Goal: Register for event/course

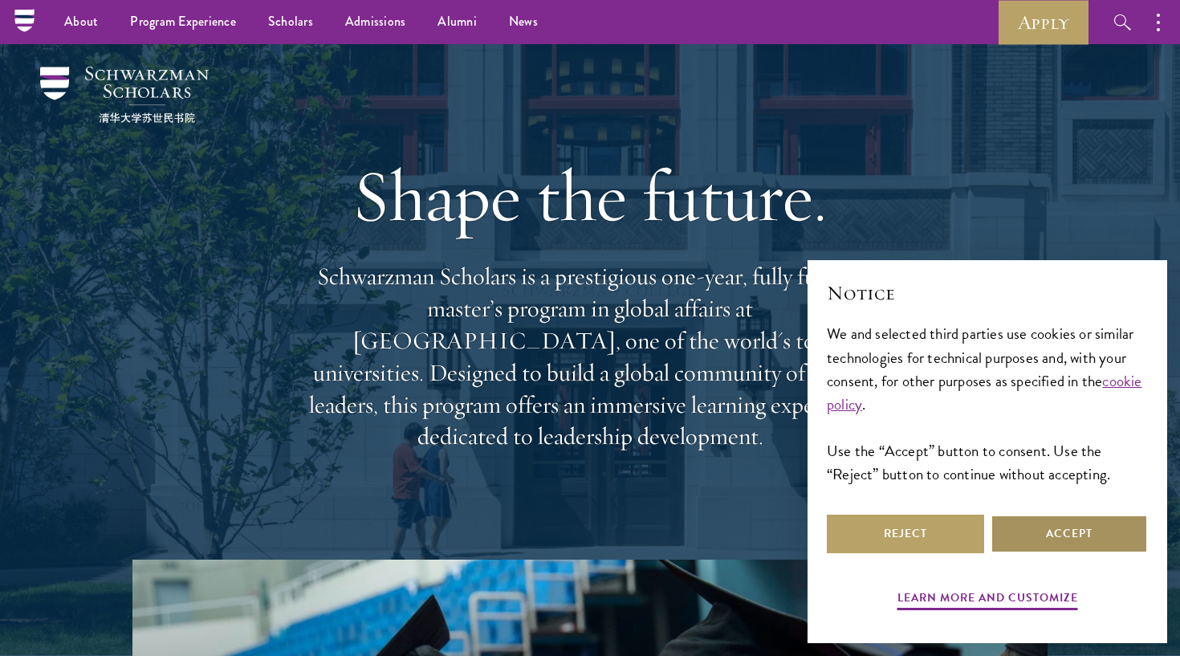
scroll to position [-1, 0]
click at [1079, 522] on button "Accept" at bounding box center [1068, 533] width 157 height 39
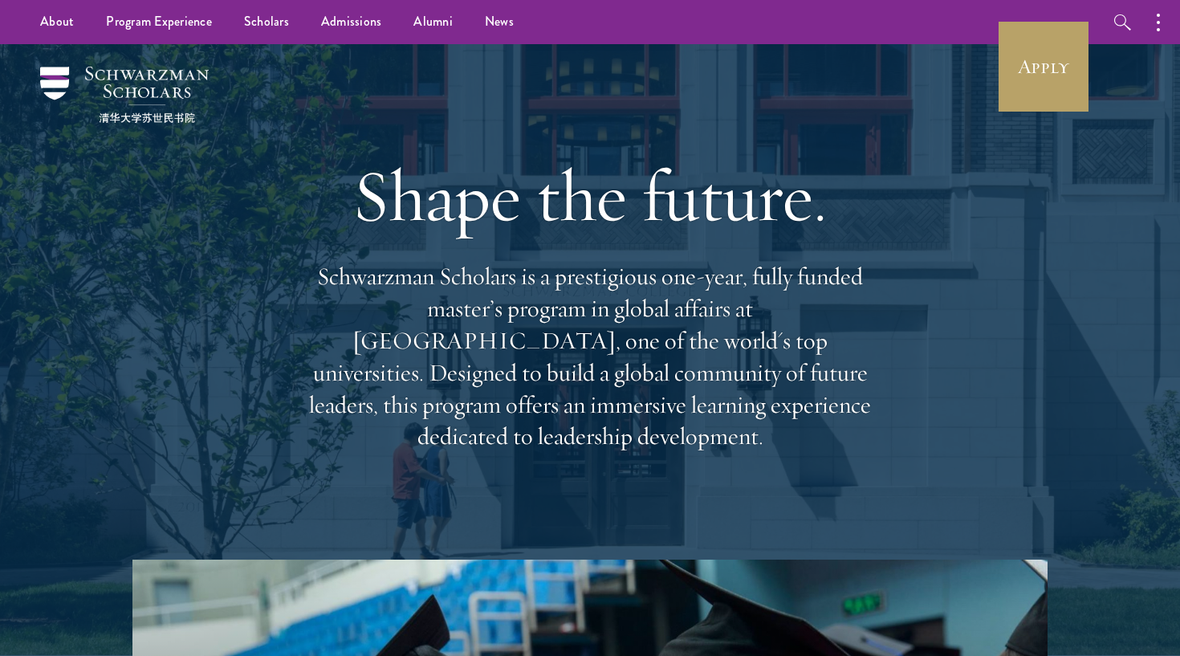
scroll to position [0, 0]
click at [1051, 59] on link "Apply" at bounding box center [1043, 67] width 90 height 90
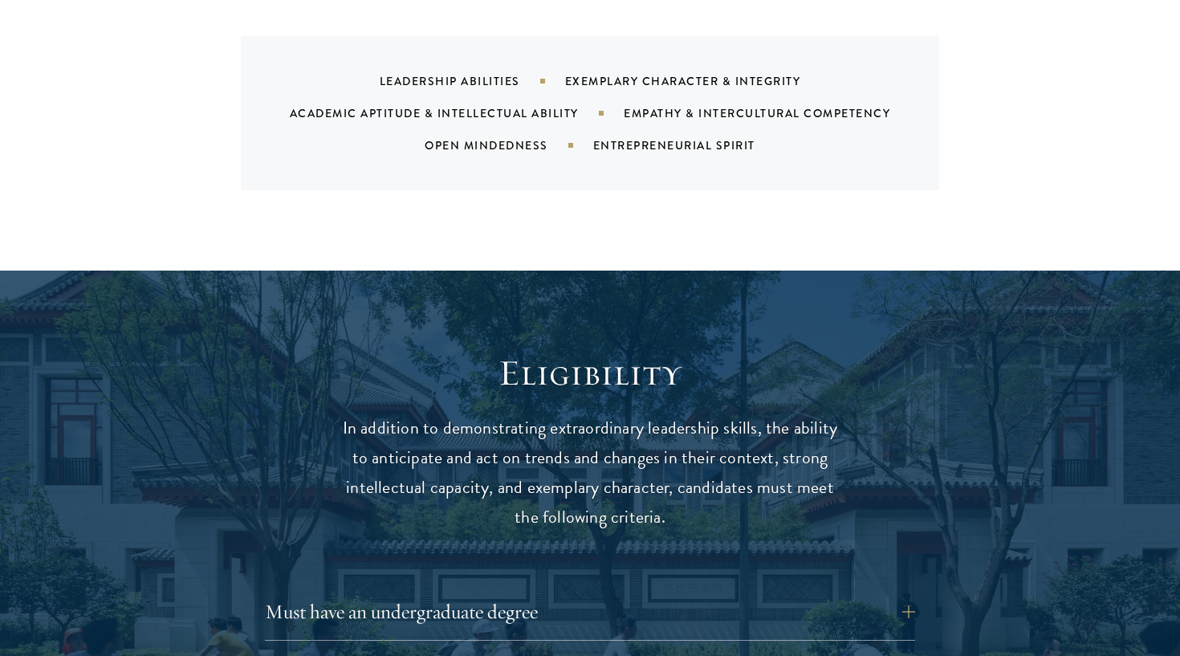
scroll to position [2242, 0]
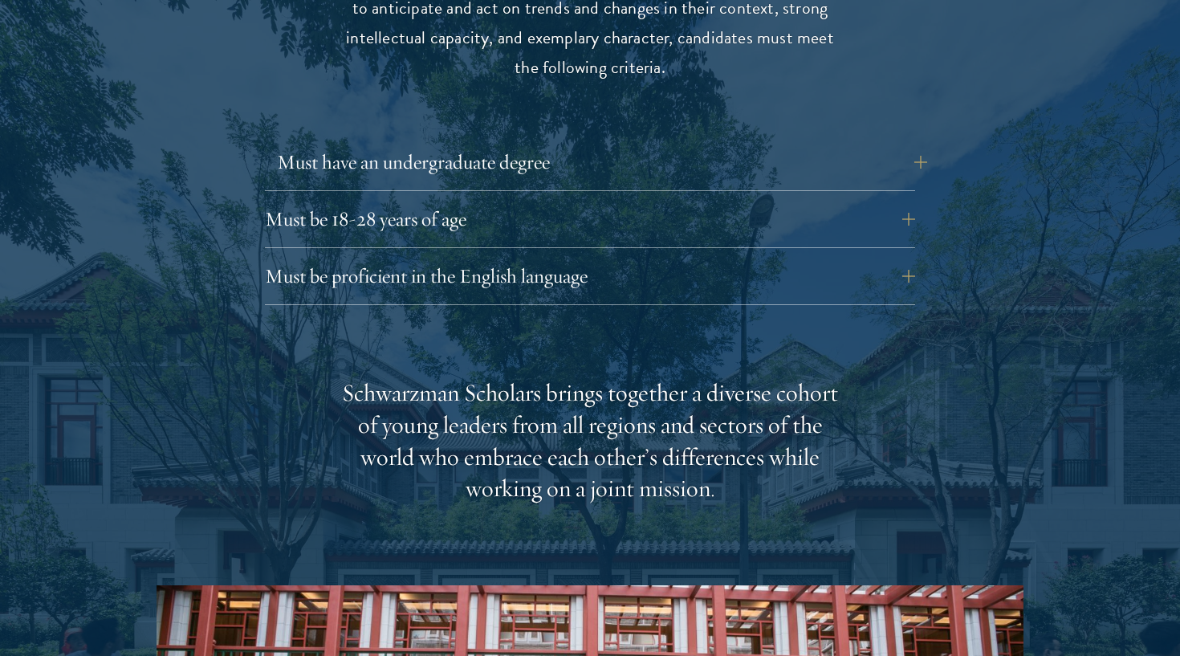
click at [527, 143] on button "Must have an undergraduate degree" at bounding box center [602, 162] width 650 height 39
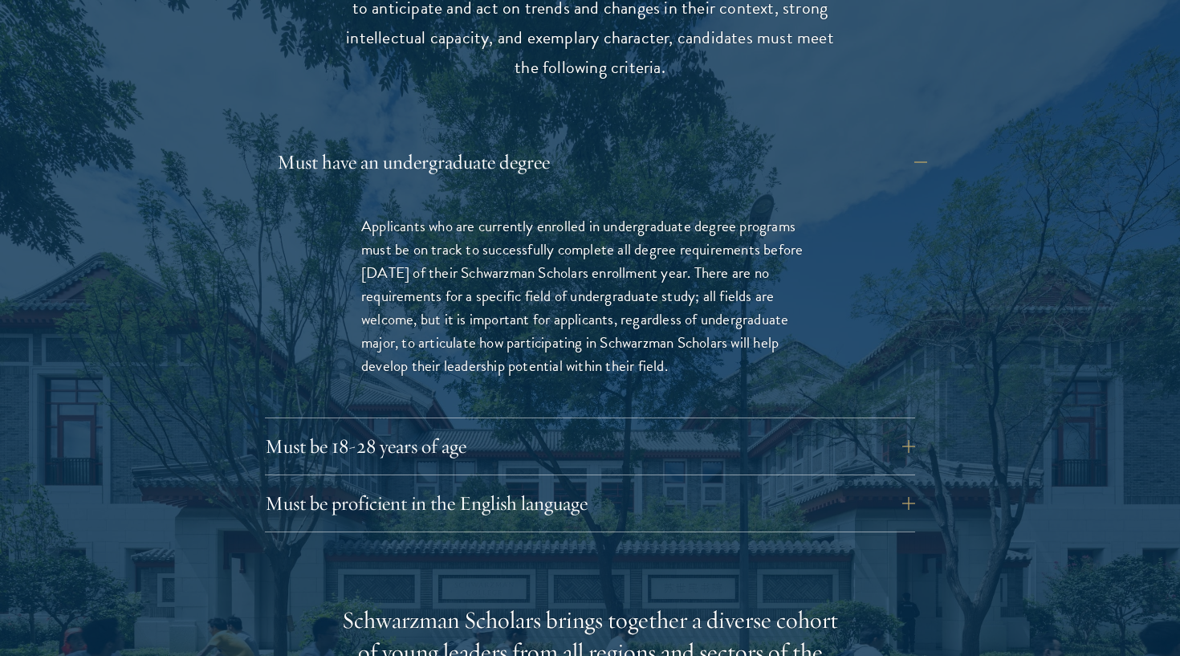
click at [527, 143] on button "Must have an undergraduate degree" at bounding box center [602, 162] width 650 height 39
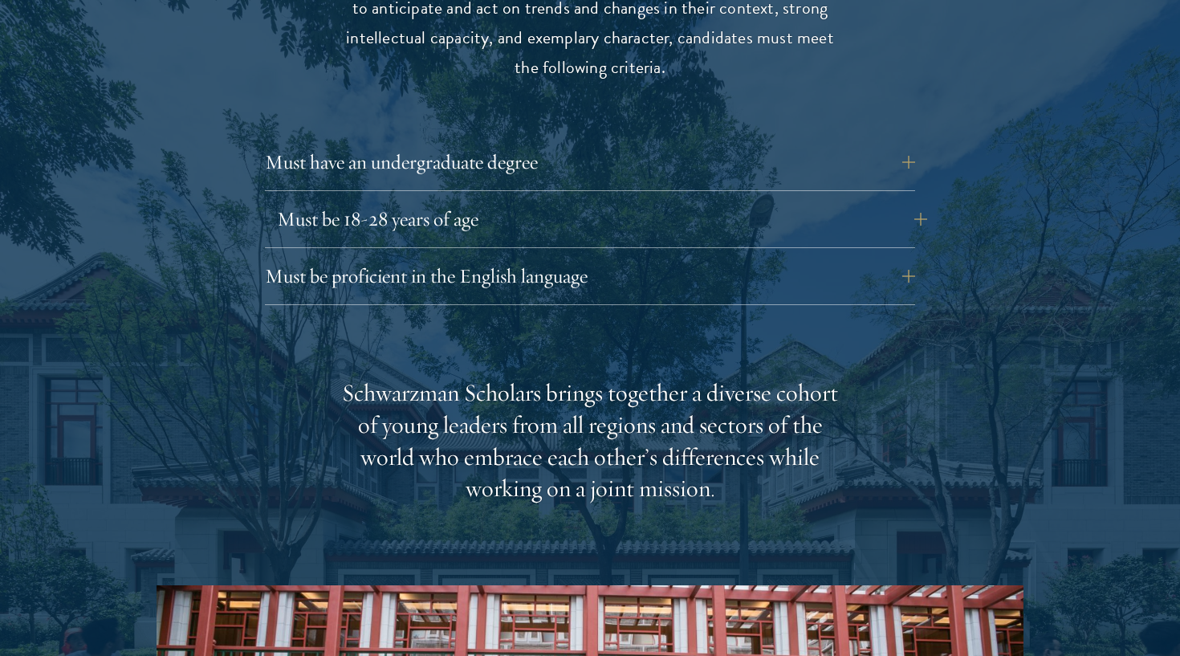
click at [510, 200] on button "Must be 18-28 years of age" at bounding box center [602, 219] width 650 height 39
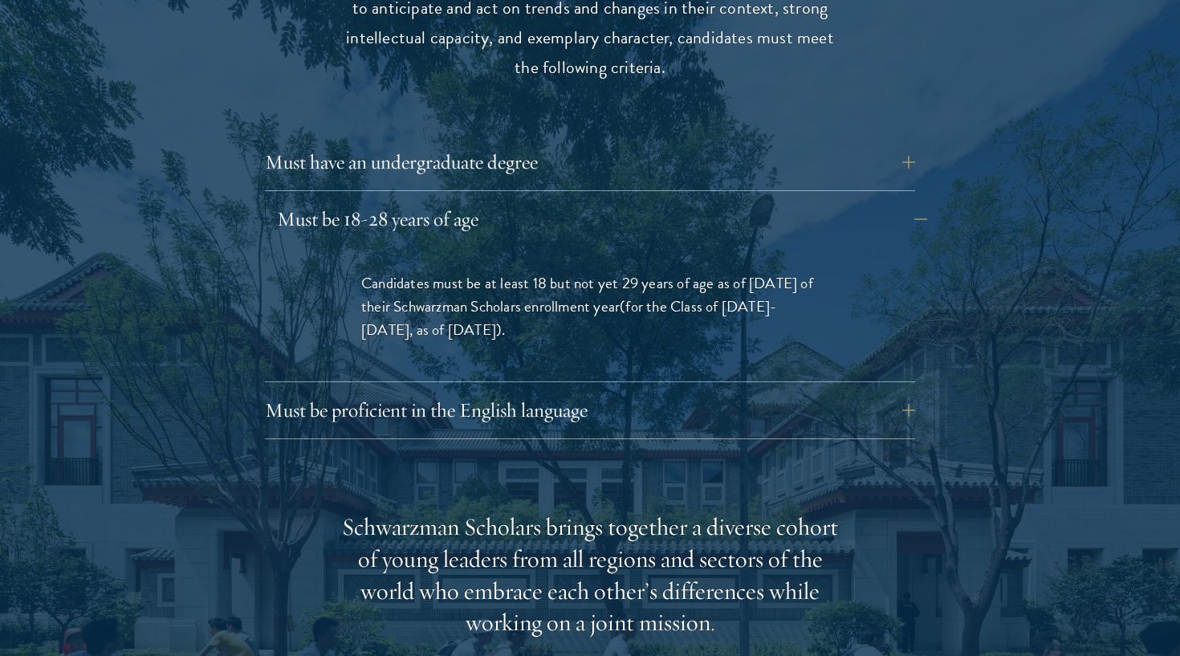
click at [510, 200] on button "Must be 18-28 years of age" at bounding box center [602, 219] width 650 height 39
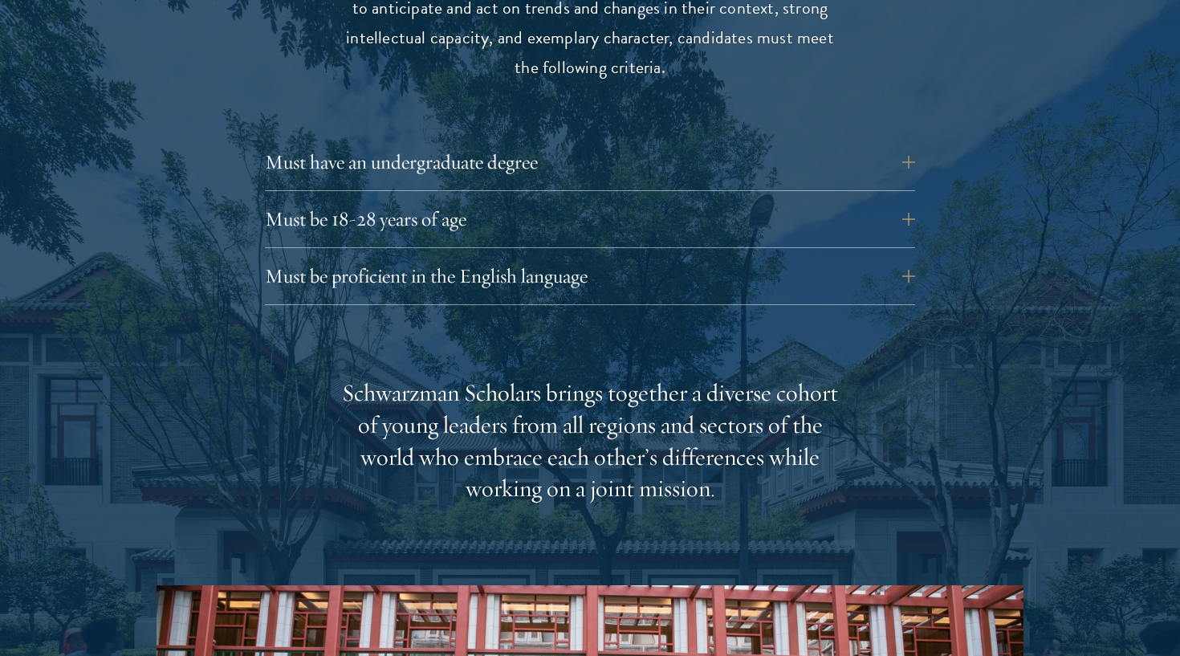
click at [506, 257] on div "Must be proficient in the English language Applicants must demonstrate strong E…" at bounding box center [590, 281] width 650 height 48
click at [502, 257] on button "Must be proficient in the English language" at bounding box center [602, 276] width 650 height 39
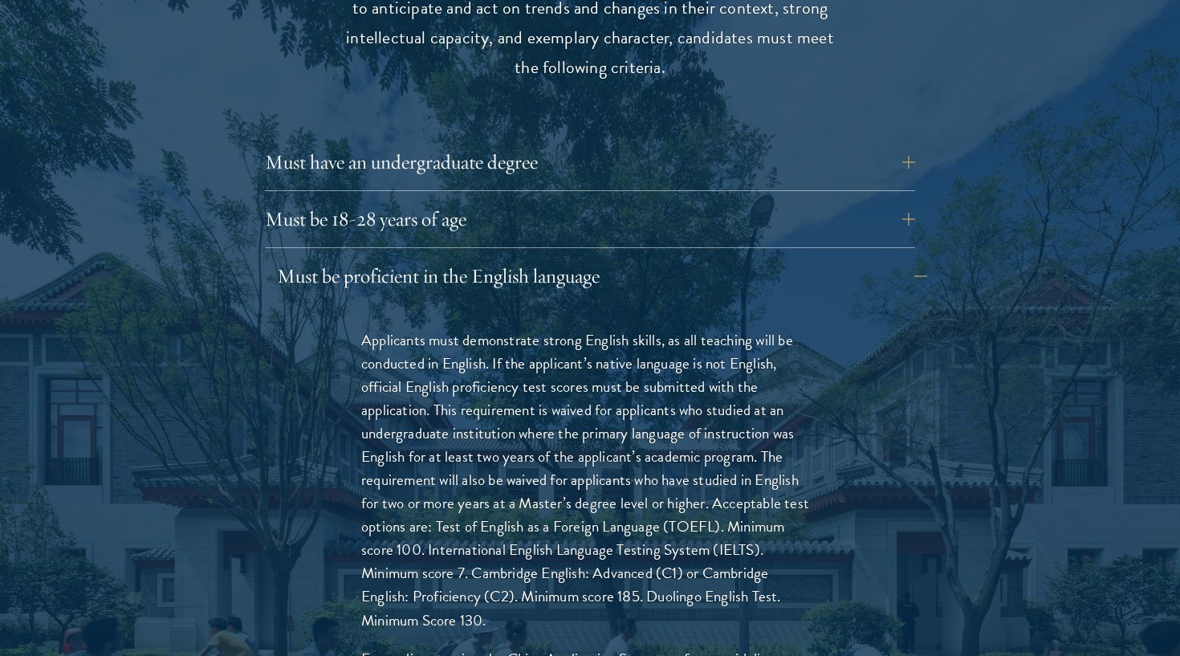
click at [502, 257] on button "Must be proficient in the English language" at bounding box center [602, 276] width 650 height 39
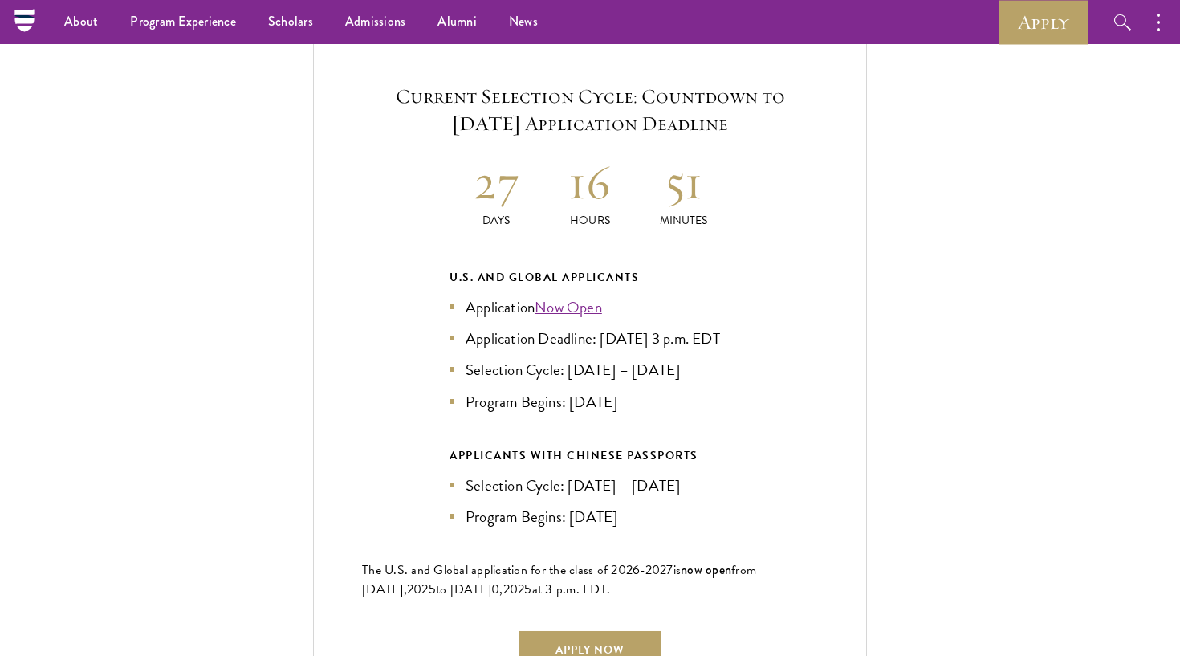
scroll to position [3442, 0]
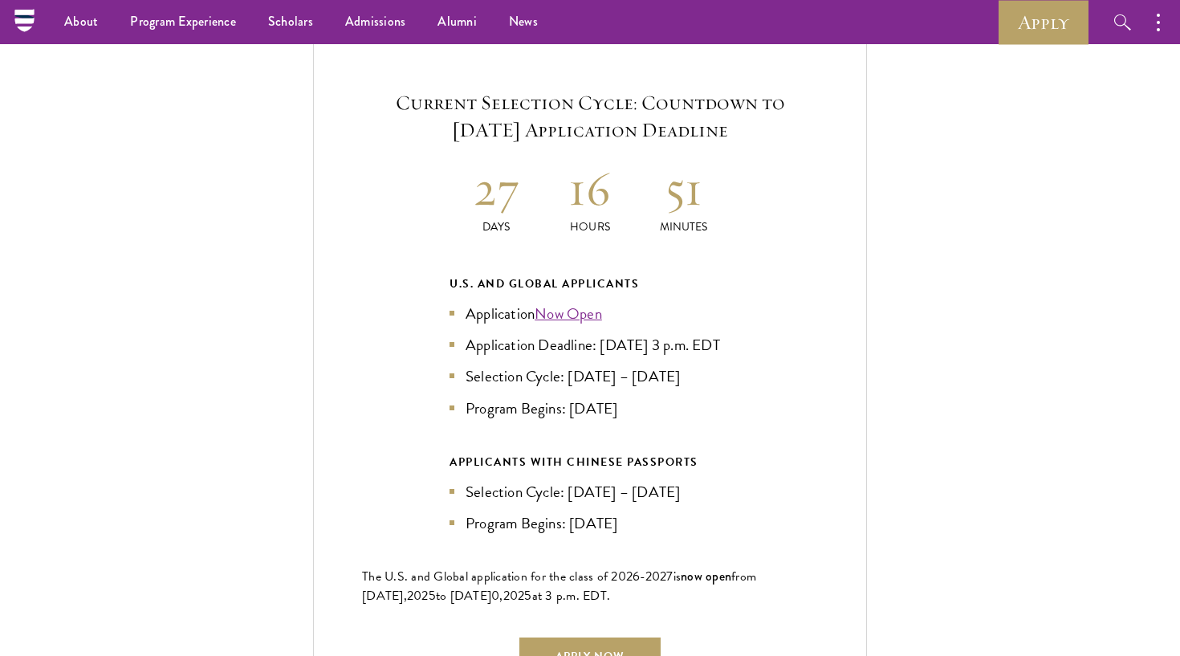
click at [814, 3] on ul "About Overview Leadership Donors Program Experience Overview Curriculum Student…" at bounding box center [449, 22] width 802 height 44
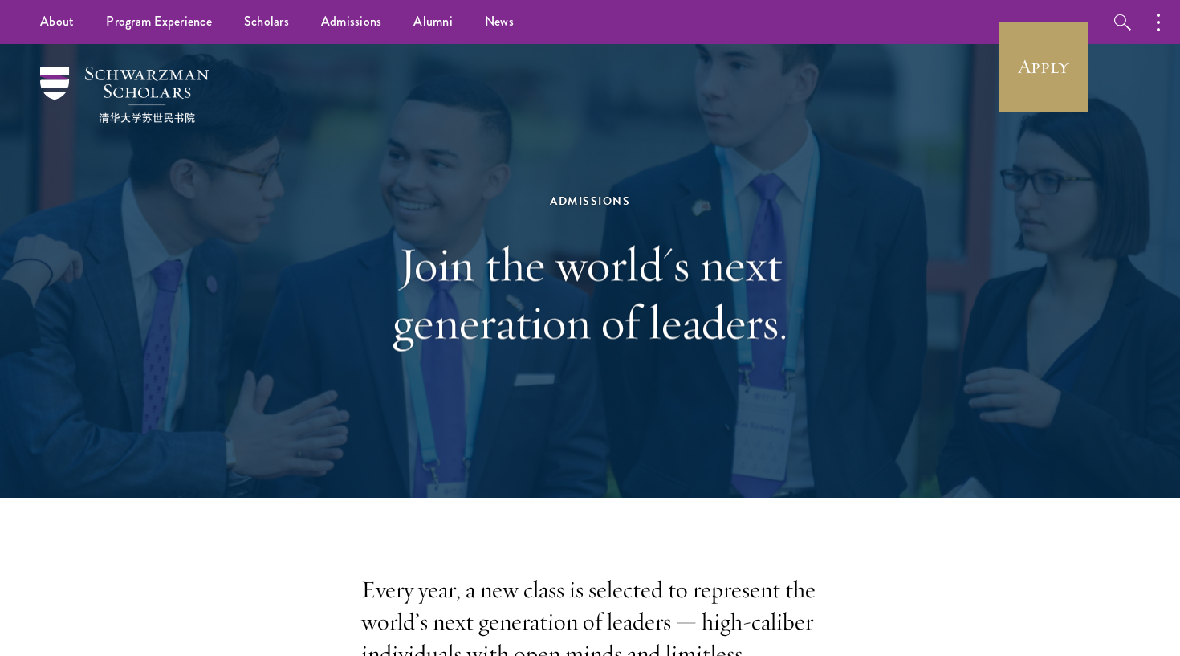
scroll to position [0, 0]
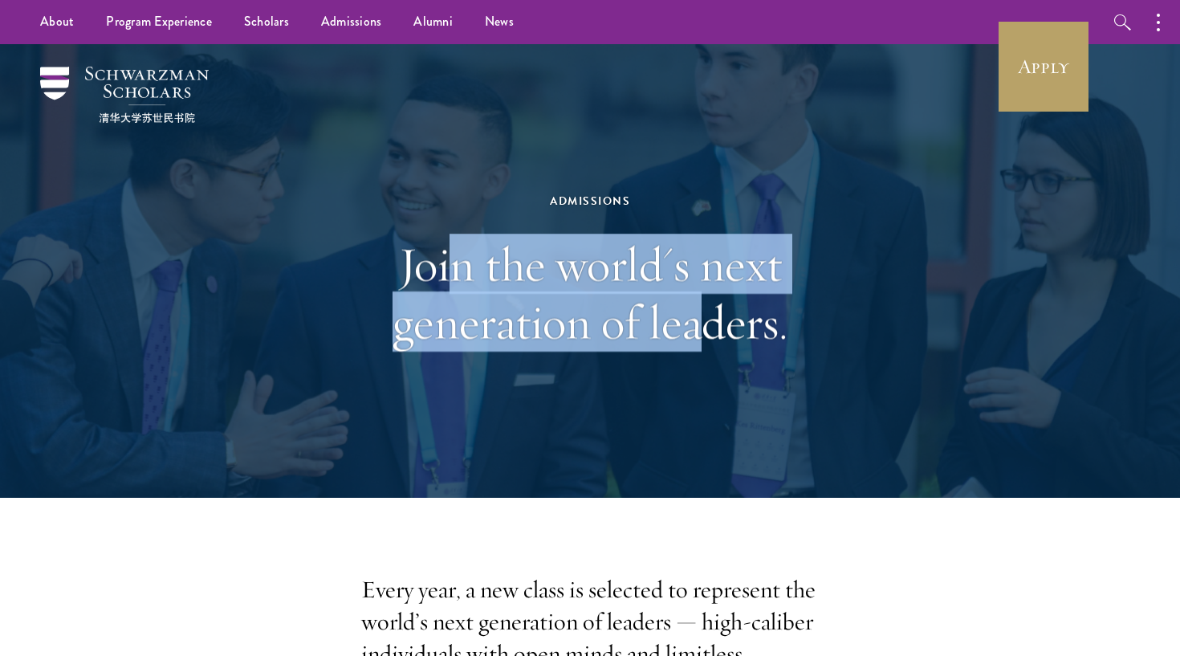
drag, startPoint x: 445, startPoint y: 265, endPoint x: 698, endPoint y: 345, distance: 266.0
click at [698, 345] on h1 "Join the world's next generation of leaders." at bounding box center [590, 293] width 554 height 116
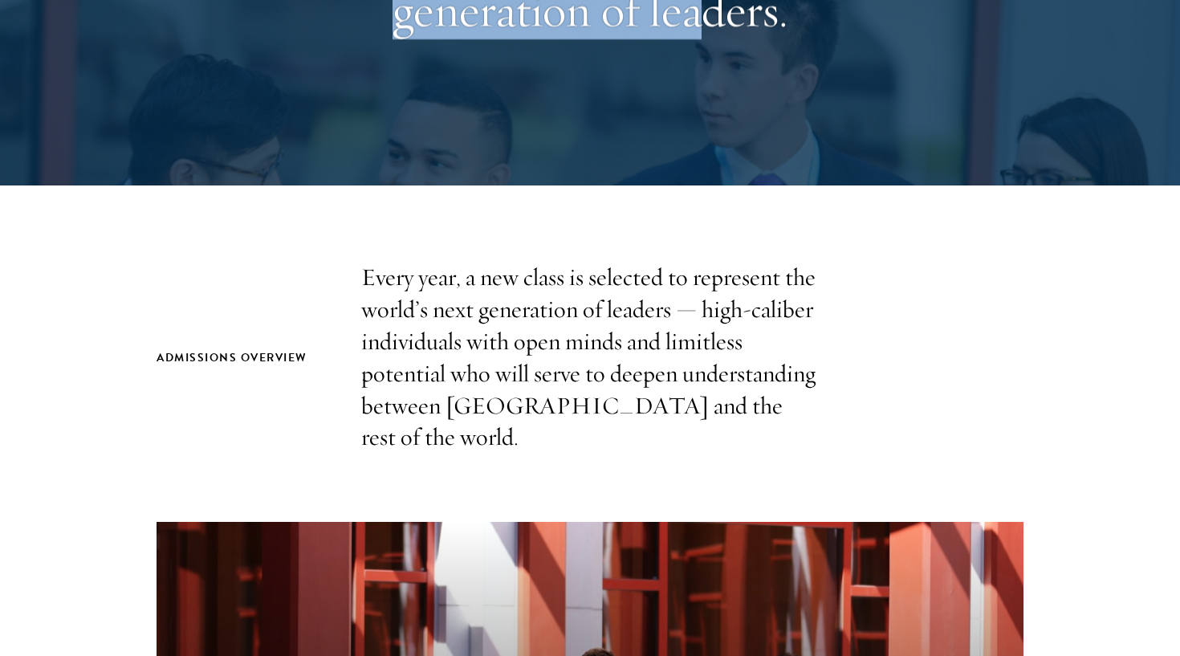
scroll to position [317, 0]
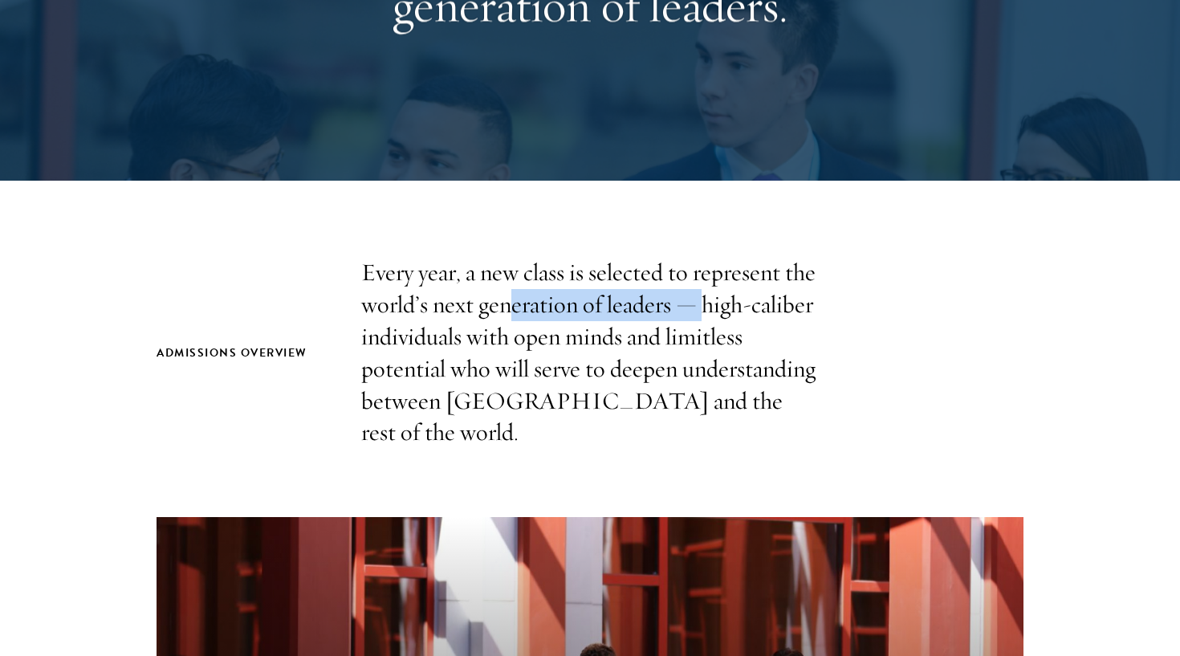
drag, startPoint x: 505, startPoint y: 291, endPoint x: 737, endPoint y: 290, distance: 231.9
click at [737, 290] on p "Every year, a new class is selected to represent the world’s next generation of…" at bounding box center [589, 353] width 457 height 192
click at [736, 289] on p "Every year, a new class is selected to represent the world’s next generation of…" at bounding box center [589, 353] width 457 height 192
drag, startPoint x: 448, startPoint y: 293, endPoint x: 613, endPoint y: 315, distance: 166.8
click at [618, 315] on p "Every year, a new class is selected to represent the world’s next generation of…" at bounding box center [589, 353] width 457 height 192
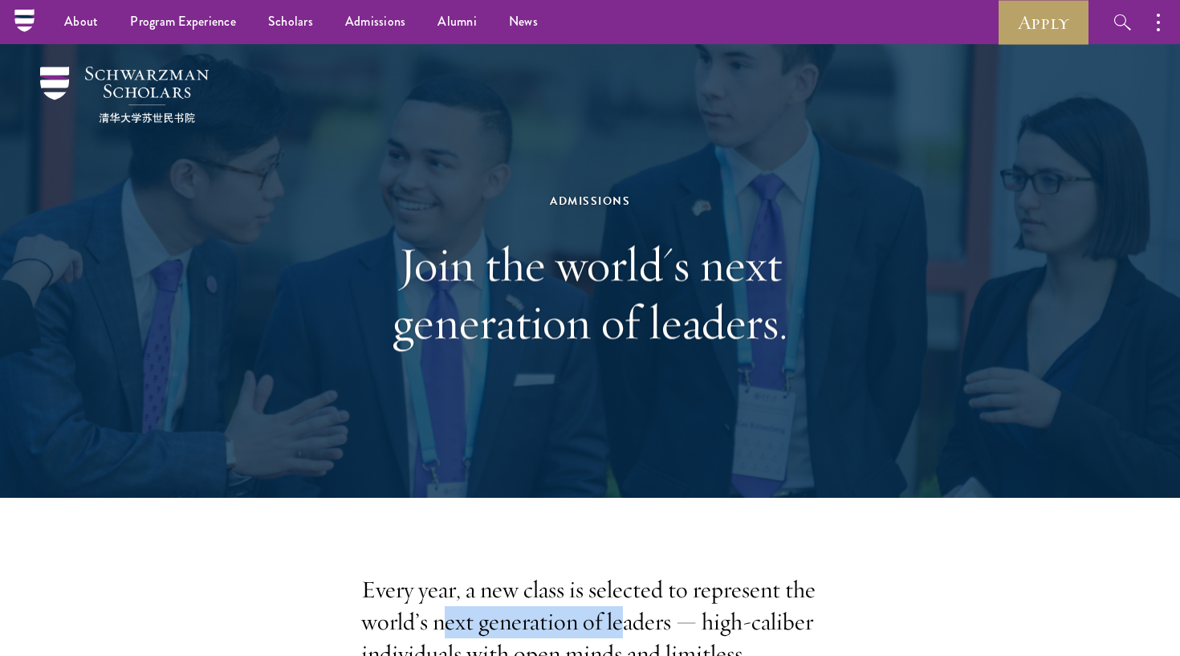
scroll to position [0, 0]
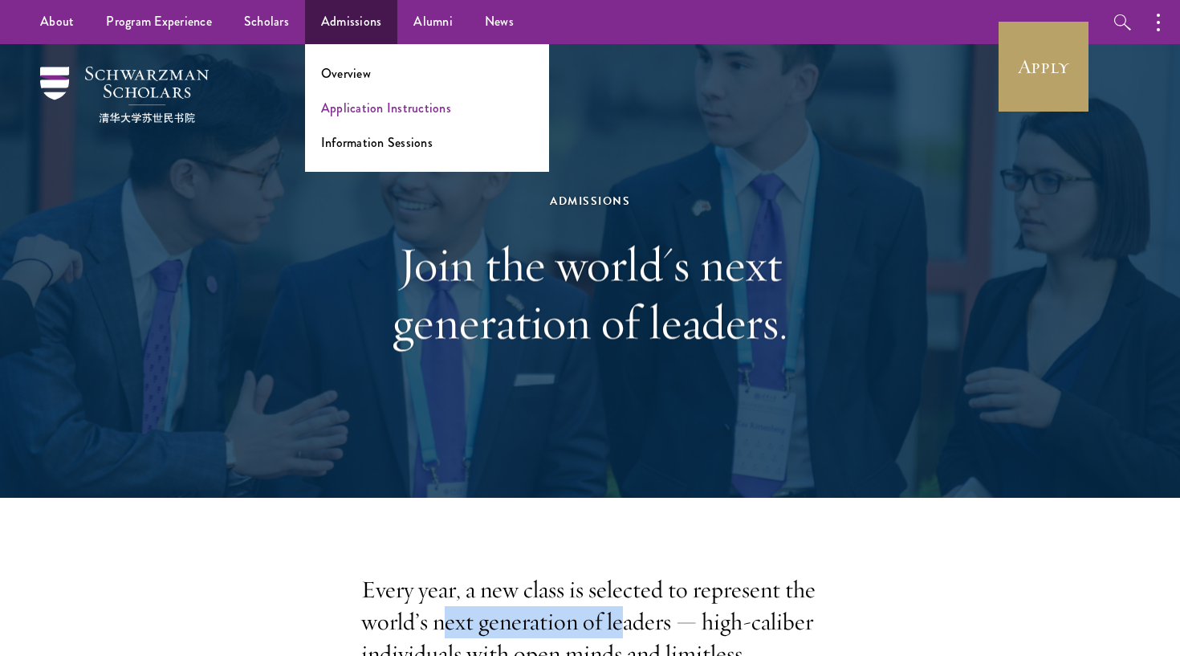
click at [337, 107] on link "Application Instructions" at bounding box center [386, 108] width 130 height 18
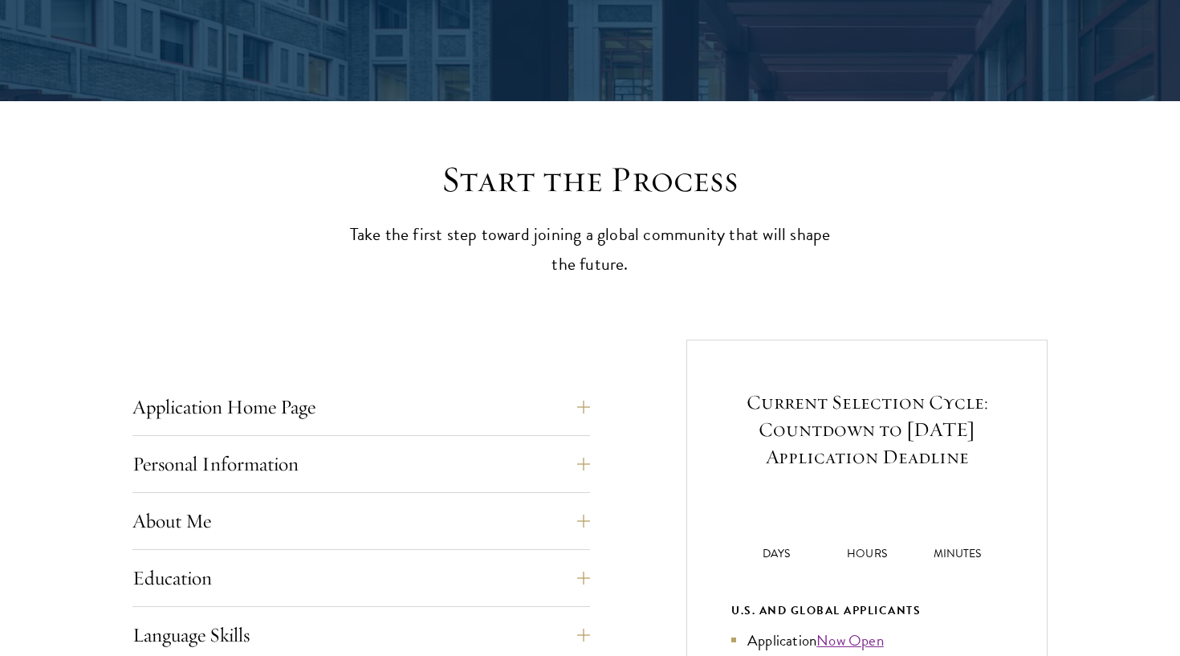
scroll to position [333, 1]
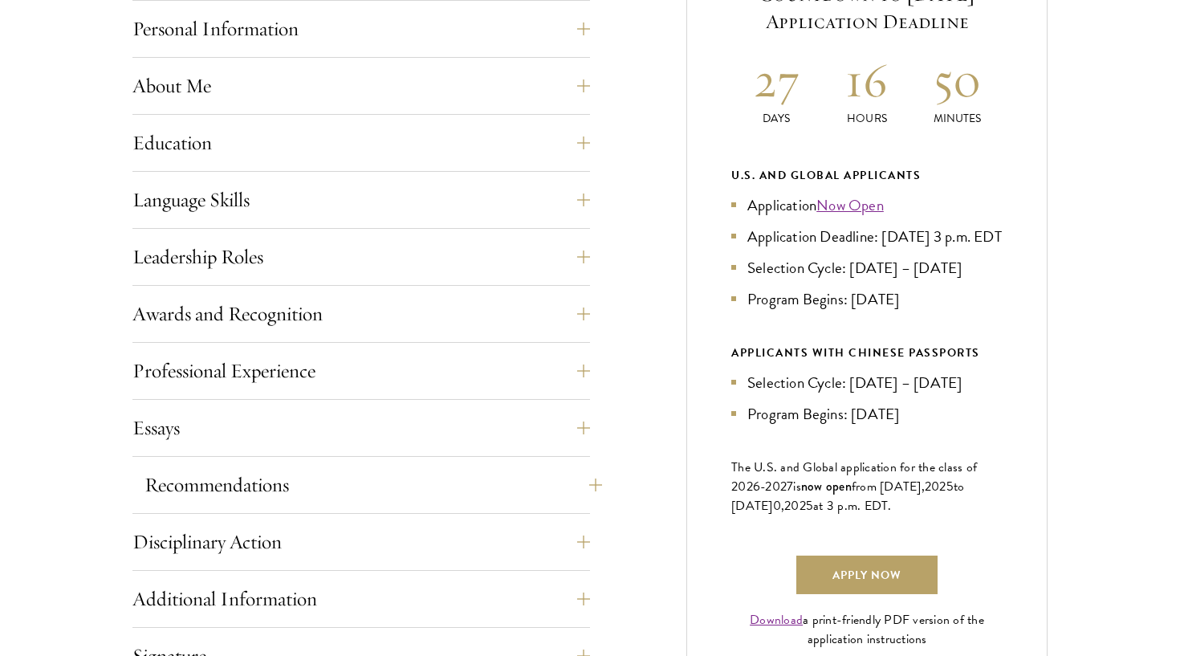
click at [397, 482] on button "Recommendations" at bounding box center [372, 484] width 457 height 39
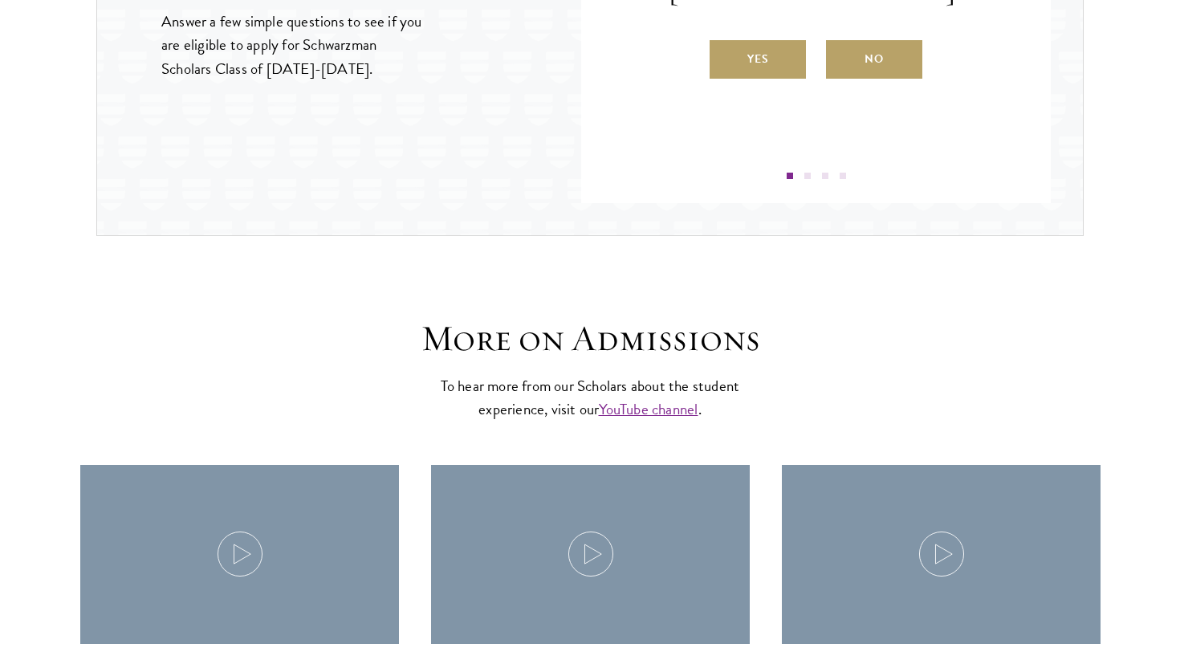
scroll to position [2912, 0]
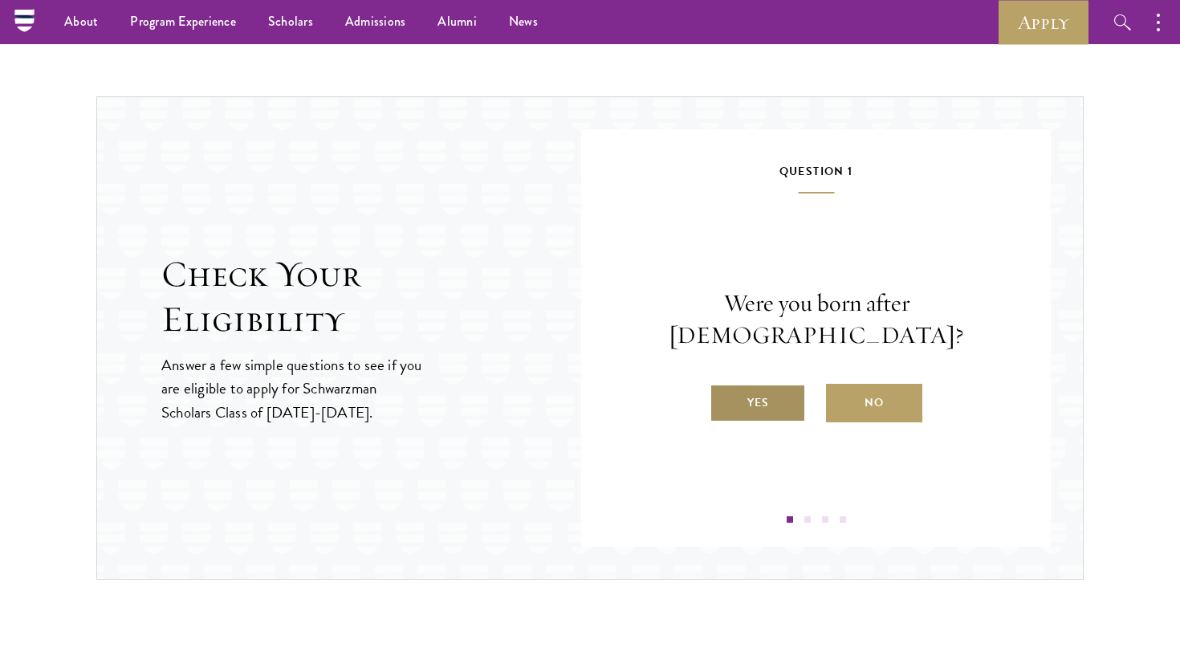
click at [795, 385] on label "Yes" at bounding box center [757, 403] width 96 height 39
click at [724, 385] on input "Yes" at bounding box center [716, 392] width 14 height 14
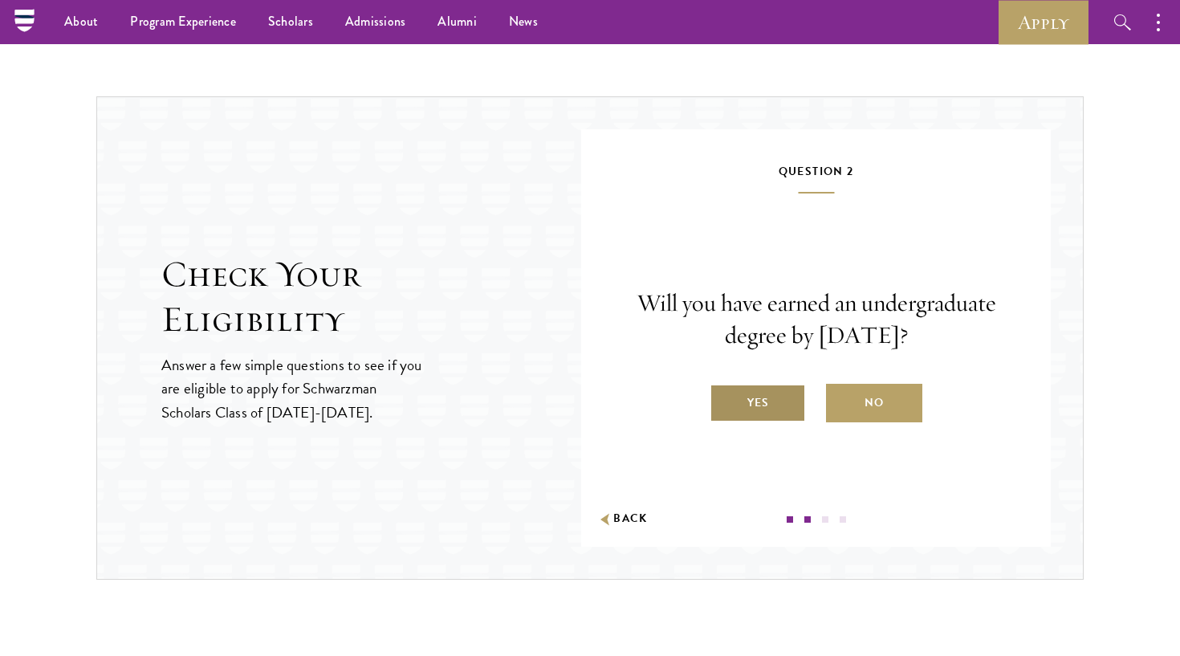
click at [786, 396] on label "Yes" at bounding box center [757, 403] width 96 height 39
click at [724, 396] on input "Yes" at bounding box center [716, 392] width 14 height 14
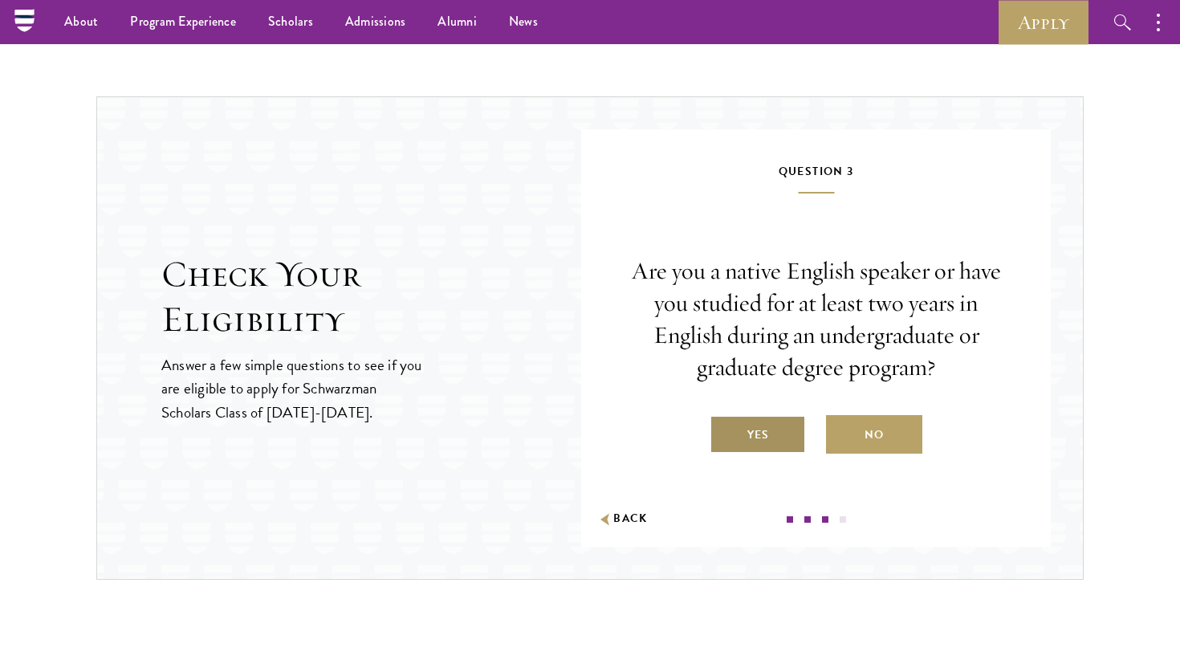
click at [782, 432] on label "Yes" at bounding box center [757, 434] width 96 height 39
click at [724, 432] on input "Yes" at bounding box center [716, 424] width 14 height 14
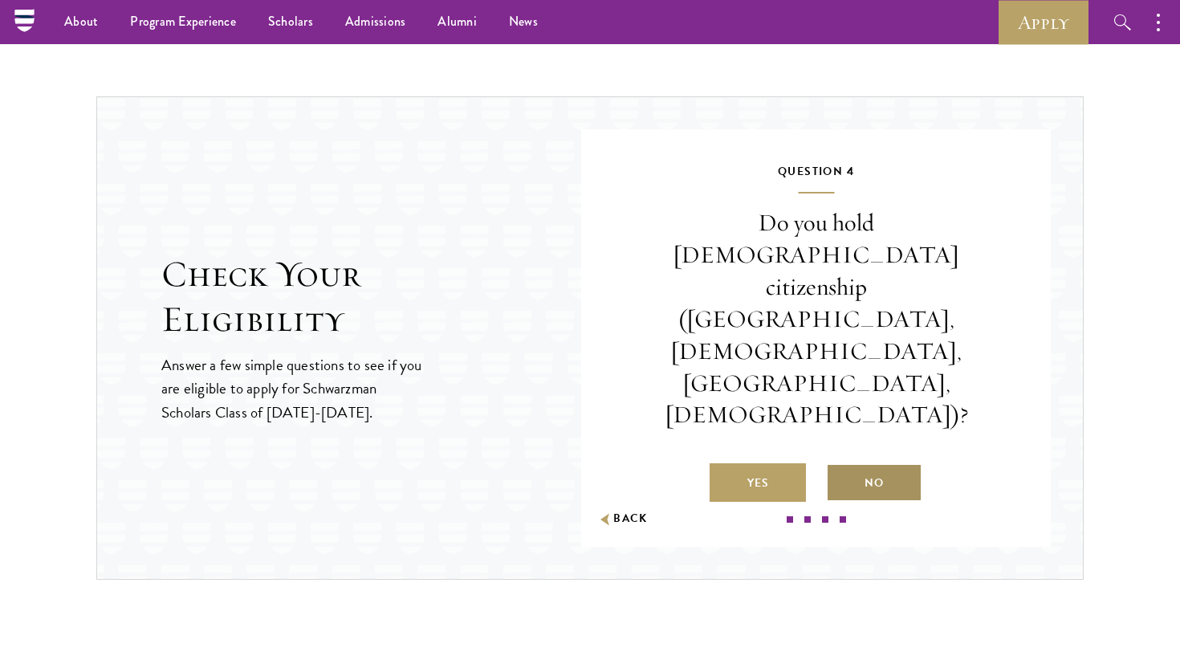
click at [851, 463] on label "No" at bounding box center [874, 482] width 96 height 39
click at [840, 465] on input "No" at bounding box center [833, 472] width 14 height 14
